Goal: Transaction & Acquisition: Book appointment/travel/reservation

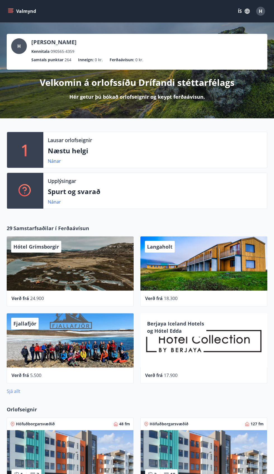
click at [19, 389] on link "Sjá allt" at bounding box center [14, 392] width 14 height 6
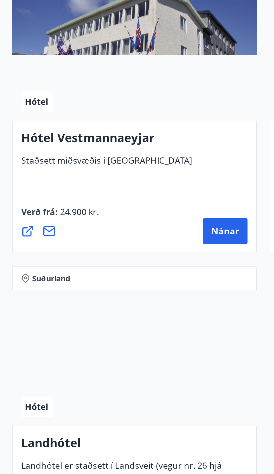
scroll to position [2041, 0]
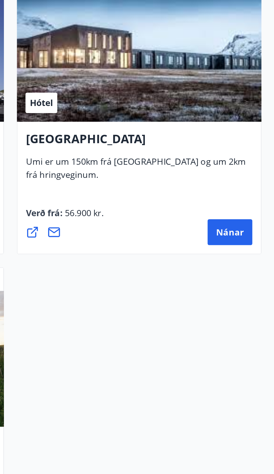
click at [241, 180] on div "Hótel" at bounding box center [204, 169] width 127 height 71
click at [252, 262] on span "Nánar" at bounding box center [251, 262] width 14 height 6
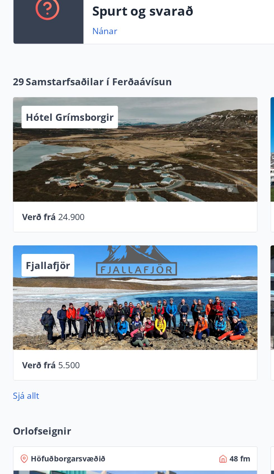
scroll to position [7, 0]
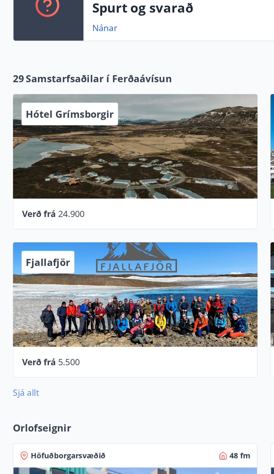
click at [18, 386] on link "Sjá allt" at bounding box center [14, 385] width 14 height 6
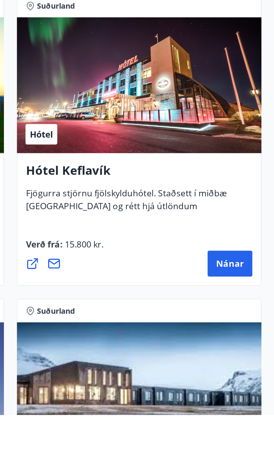
scroll to position [1751, 0]
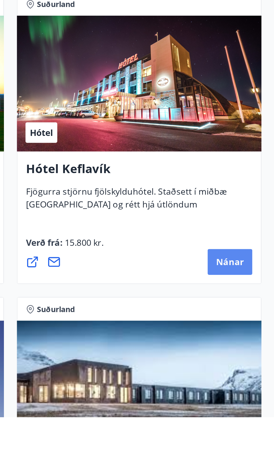
click at [254, 395] on span "Nánar" at bounding box center [251, 394] width 14 height 6
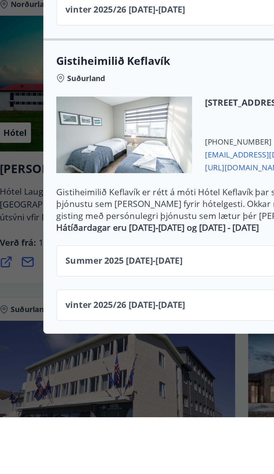
click at [106, 390] on span "Summer [PHONE_NUMBER][DATE] - [DATE]" at bounding box center [76, 393] width 61 height 7
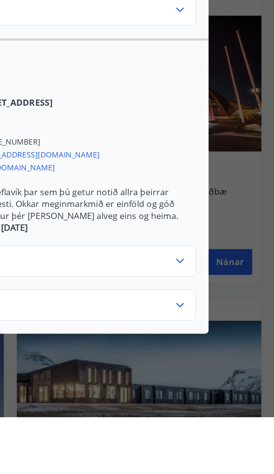
click at [226, 392] on icon at bounding box center [225, 393] width 4 height 2
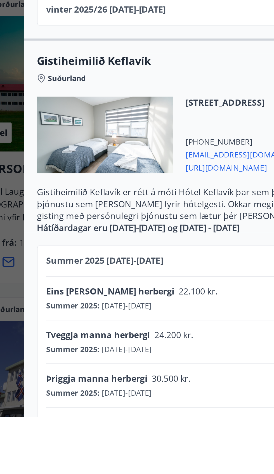
click at [118, 436] on div "Summer 2025 : [DATE] - [DATE]" at bounding box center [86, 439] width 80 height 6
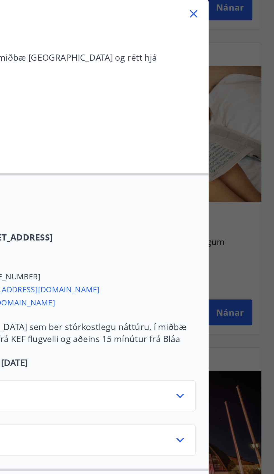
scroll to position [1790, 0]
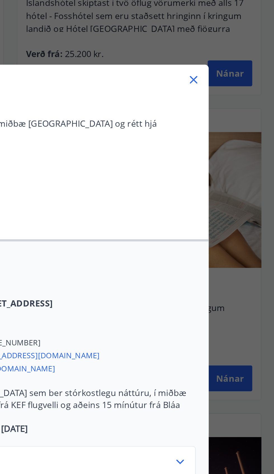
click at [235, 45] on icon at bounding box center [232, 41] width 7 height 7
